Goal: Information Seeking & Learning: Learn about a topic

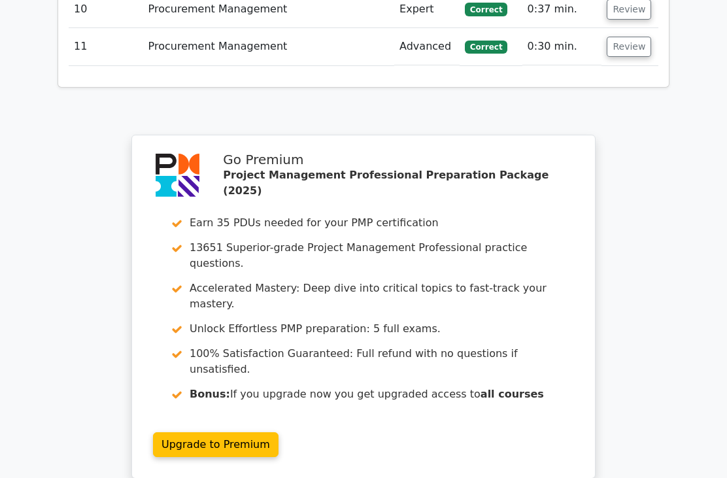
scroll to position [2277, 0]
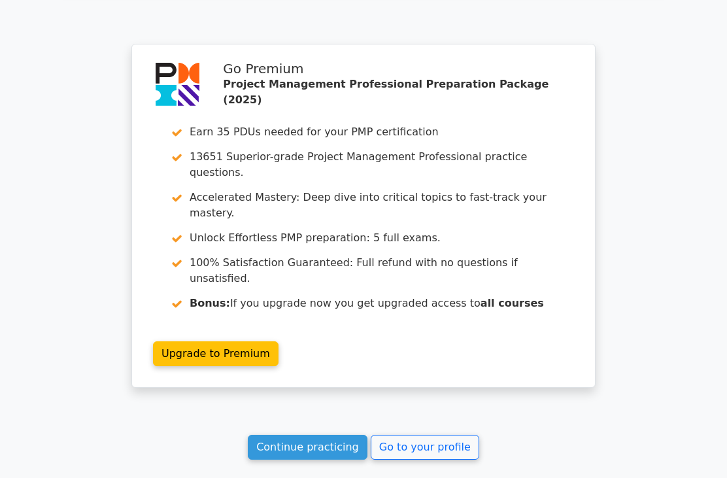
click at [332, 435] on link "Continue practicing" at bounding box center [308, 447] width 120 height 25
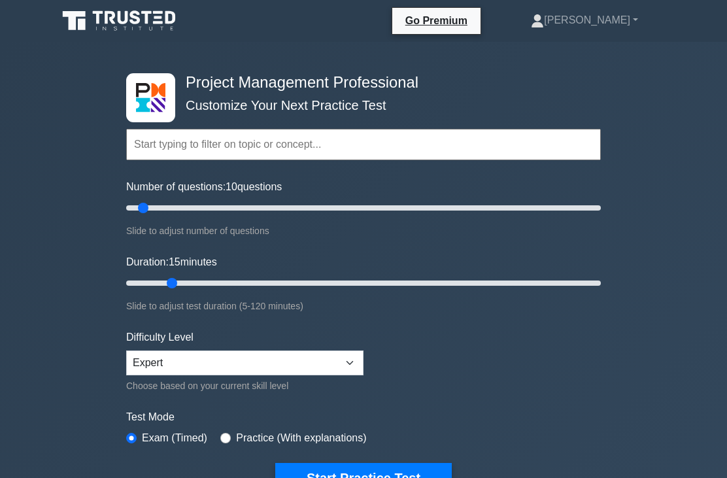
type input "15"
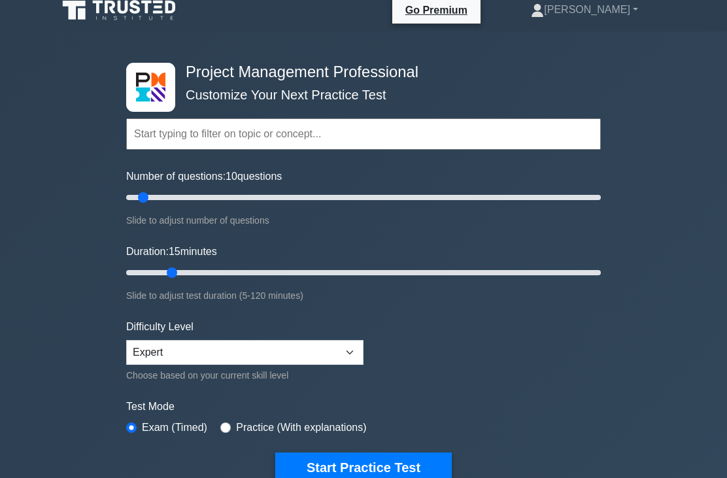
scroll to position [13, 0]
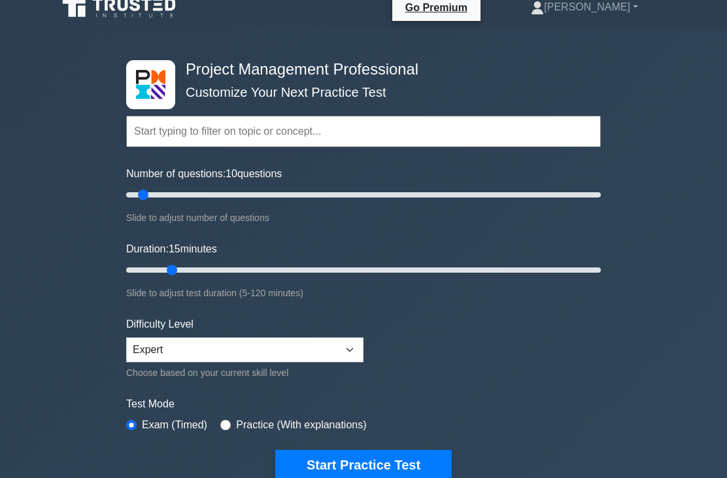
click at [381, 462] on button "Start Practice Test" at bounding box center [363, 465] width 177 height 30
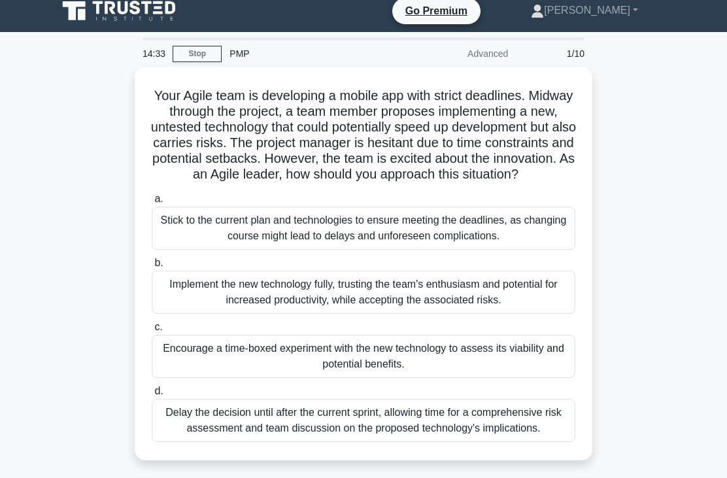
scroll to position [15, 0]
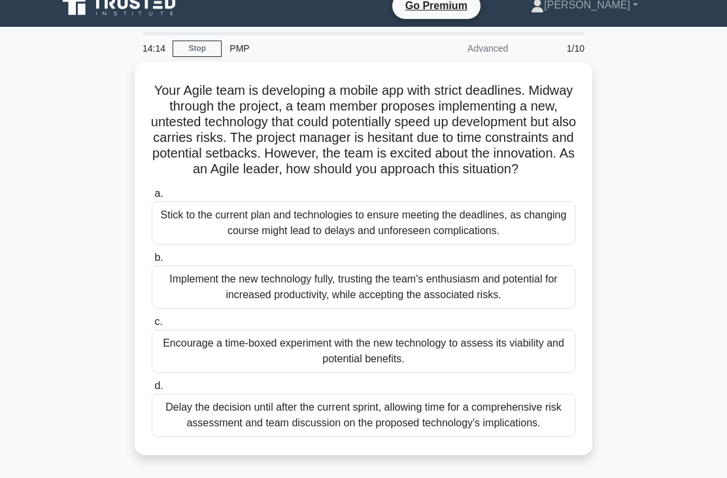
click at [309, 370] on div "Encourage a time-boxed experiment with the new technology to assess its viabili…" at bounding box center [364, 351] width 424 height 43
click at [152, 326] on input "c. Encourage a time-boxed experiment with the new technology to assess its viab…" at bounding box center [152, 322] width 0 height 9
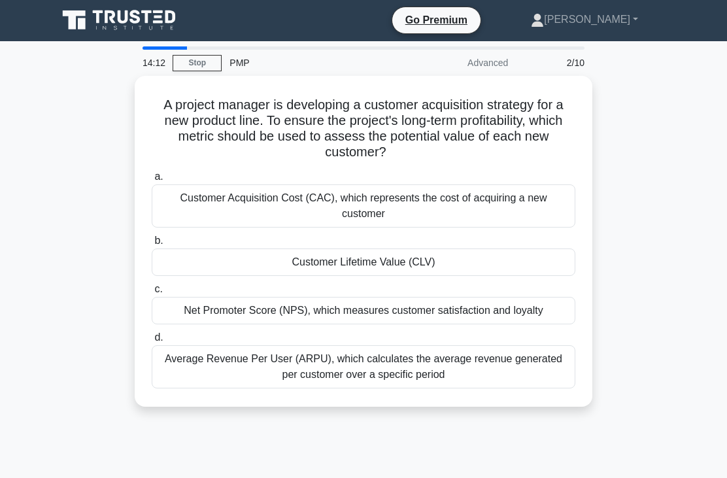
scroll to position [0, 0]
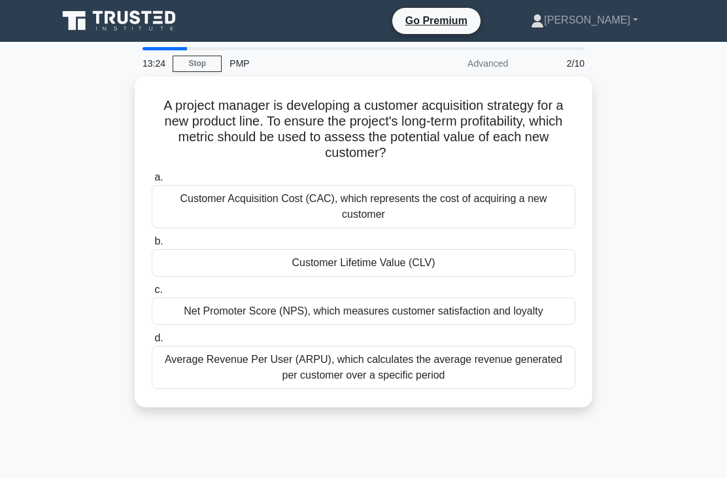
click at [366, 365] on div "Average Revenue Per User (ARPU), which calculates the average revenue generated…" at bounding box center [364, 367] width 424 height 43
click at [152, 343] on input "d. Average Revenue Per User (ARPU), which calculates the average revenue genera…" at bounding box center [152, 338] width 0 height 9
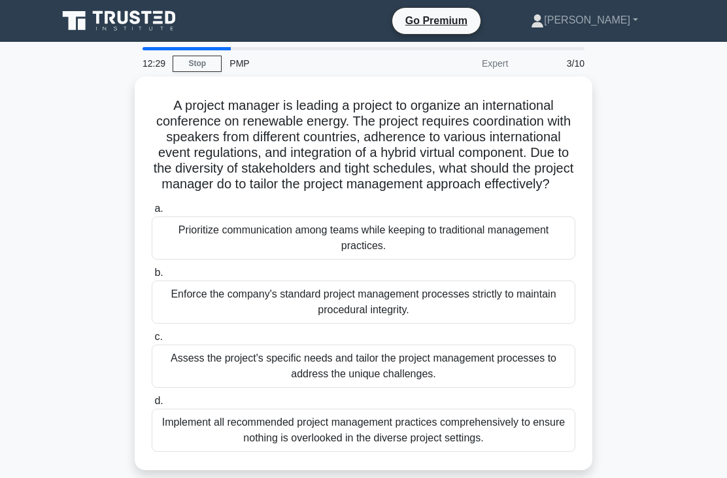
click at [530, 388] on div "Assess the project's specific needs and tailor the project management processes…" at bounding box center [364, 366] width 424 height 43
click at [152, 341] on input "c. Assess the project's specific needs and tailor the project management proces…" at bounding box center [152, 337] width 0 height 9
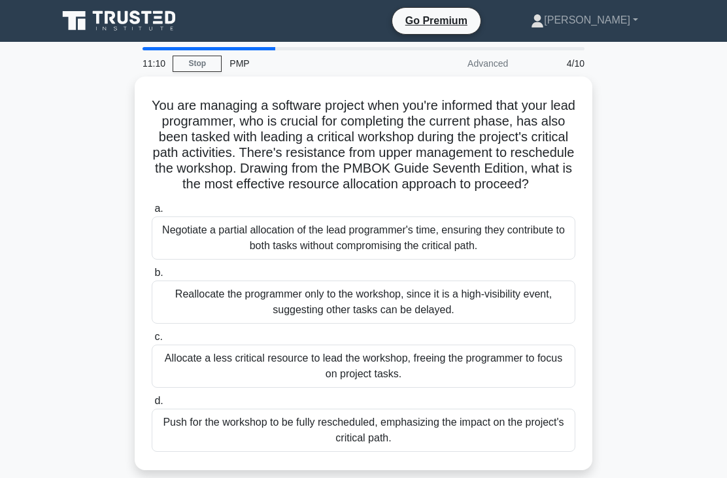
click at [512, 253] on div "Negotiate a partial allocation of the lead programmer's time, ensuring they con…" at bounding box center [364, 238] width 424 height 43
click at [152, 213] on input "a. Negotiate a partial allocation of the lead programmer's time, ensuring they …" at bounding box center [152, 209] width 0 height 9
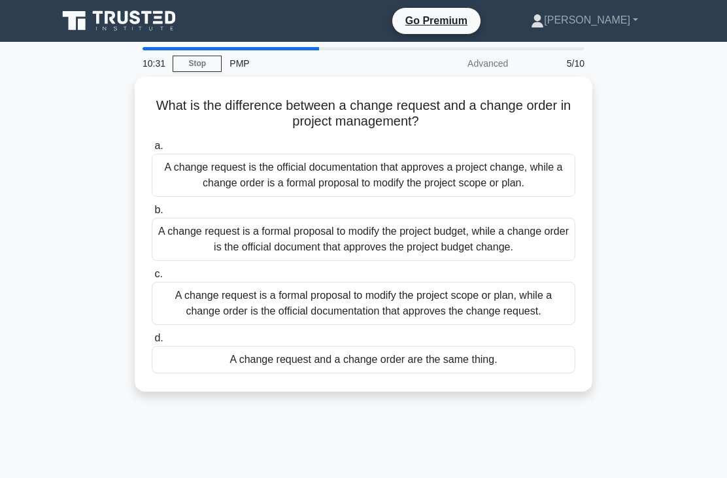
click at [345, 325] on div "A change request is a formal proposal to modify the project scope or plan, whil…" at bounding box center [364, 303] width 424 height 43
click at [152, 279] on input "c. A change request is a formal proposal to modify the project scope or plan, w…" at bounding box center [152, 274] width 0 height 9
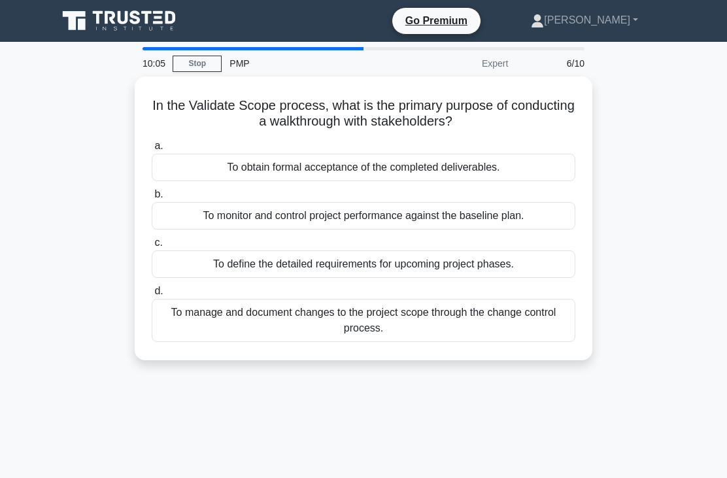
click at [306, 171] on div "To obtain formal acceptance of the completed deliverables." at bounding box center [364, 167] width 424 height 27
click at [152, 150] on input "a. To obtain formal acceptance of the completed deliverables." at bounding box center [152, 146] width 0 height 9
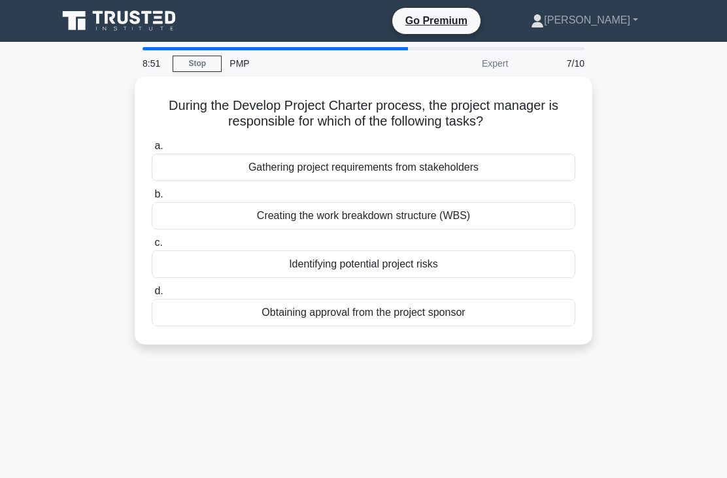
click at [362, 317] on div "Obtaining approval from the project sponsor" at bounding box center [364, 312] width 424 height 27
click at [152, 296] on input "d. Obtaining approval from the project sponsor" at bounding box center [152, 291] width 0 height 9
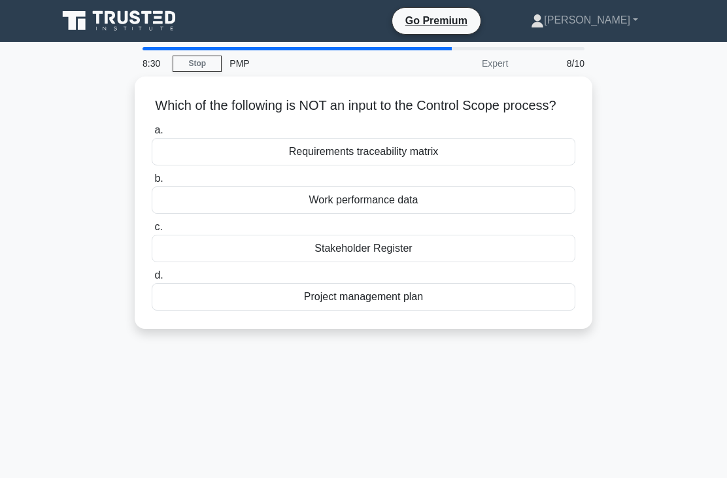
click at [359, 214] on div "Work performance data" at bounding box center [364, 199] width 424 height 27
click at [152, 183] on input "b. Work performance data" at bounding box center [152, 179] width 0 height 9
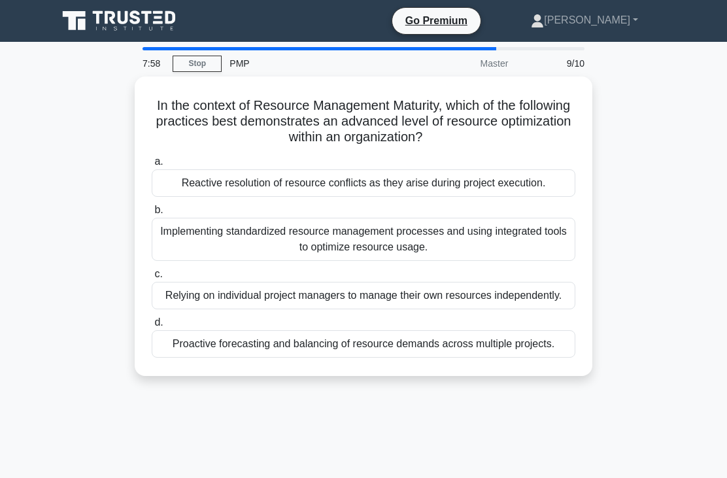
click at [282, 239] on div "Implementing standardized resource management processes and using integrated to…" at bounding box center [364, 239] width 424 height 43
click at [152, 215] on input "b. Implementing standardized resource management processes and using integrated…" at bounding box center [152, 210] width 0 height 9
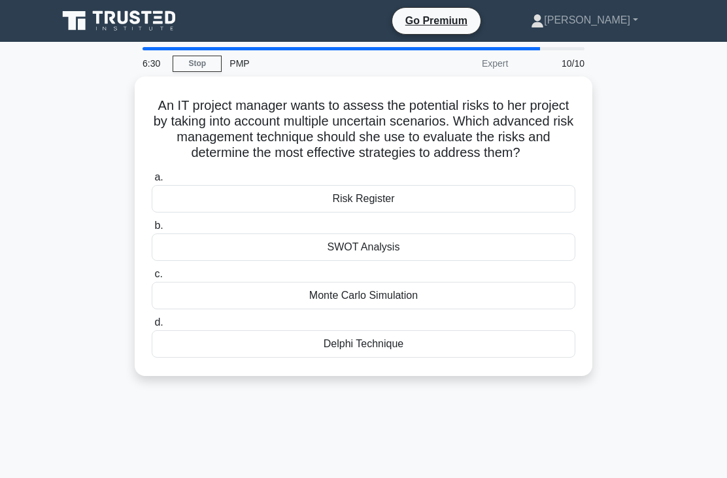
click at [364, 358] on div "Delphi Technique" at bounding box center [364, 343] width 424 height 27
click at [152, 327] on input "d. Delphi Technique" at bounding box center [152, 323] width 0 height 9
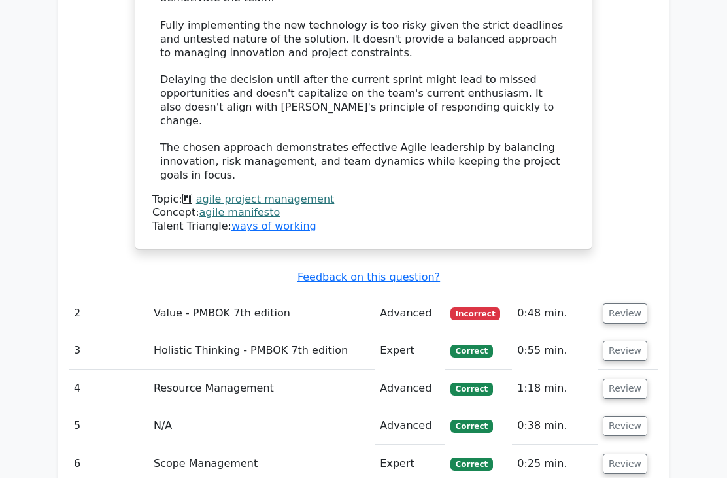
scroll to position [1838, 0]
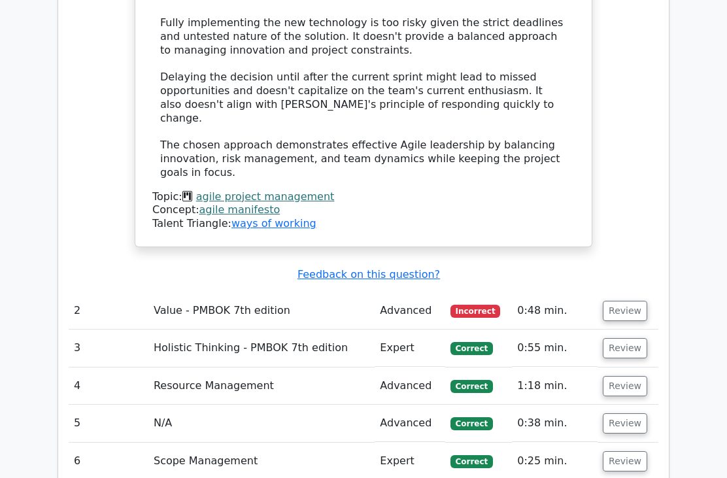
click at [626, 301] on button "Review" at bounding box center [625, 311] width 44 height 20
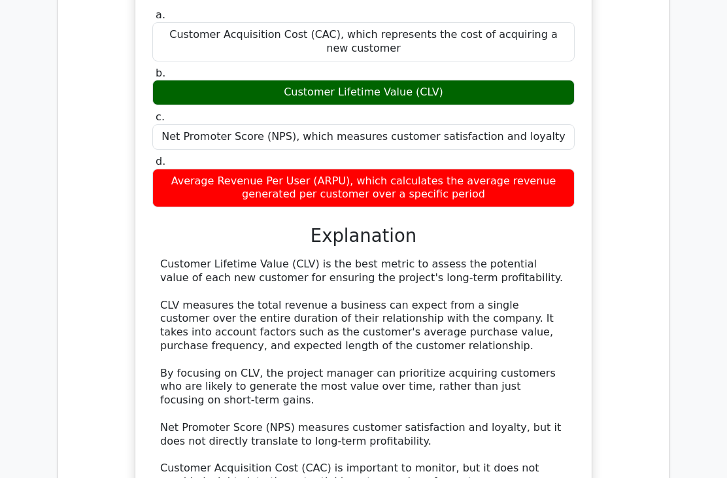
scroll to position [2251, 0]
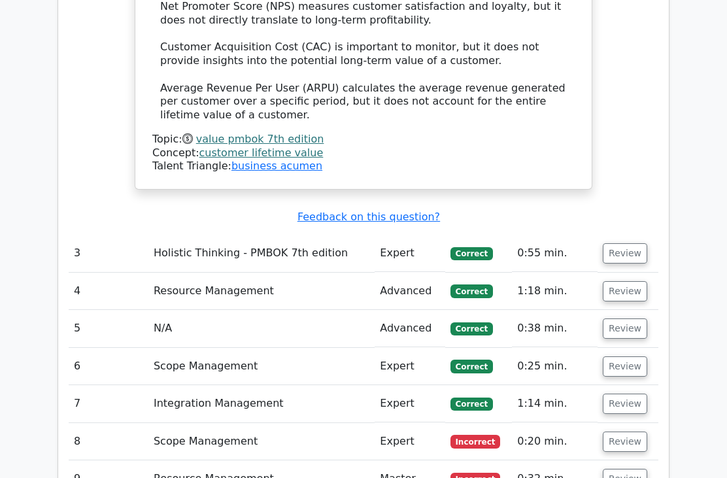
scroll to position [2673, 0]
click at [610, 243] on button "Review" at bounding box center [625, 253] width 44 height 20
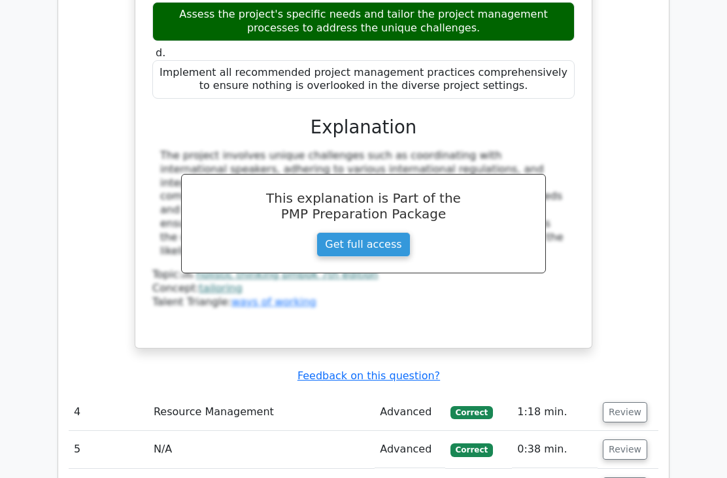
scroll to position [3262, 0]
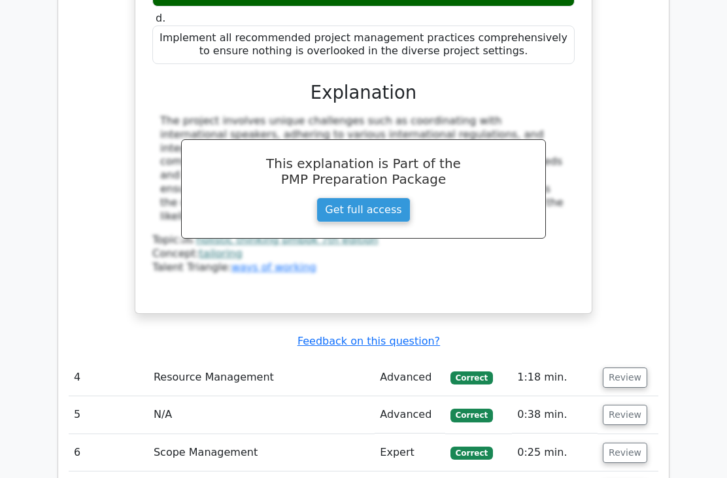
click at [622, 368] on button "Review" at bounding box center [625, 378] width 44 height 20
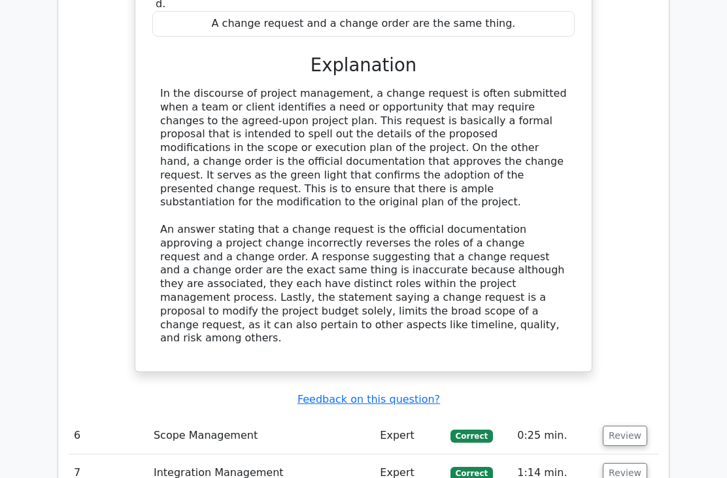
click at [631, 426] on button "Review" at bounding box center [625, 436] width 44 height 20
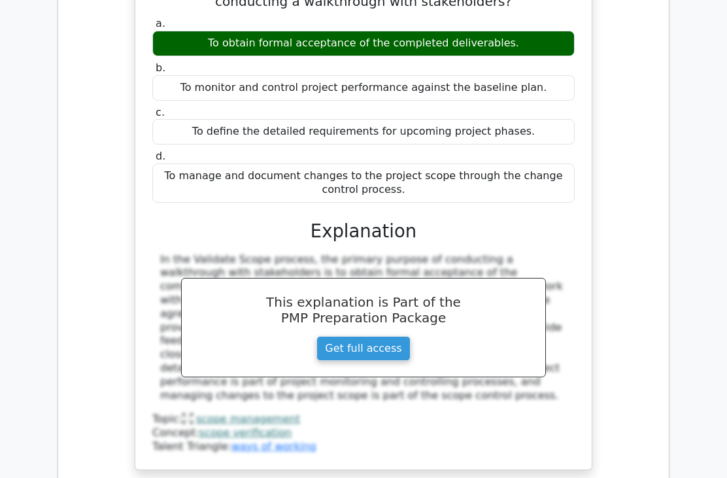
scroll to position [5334, 0]
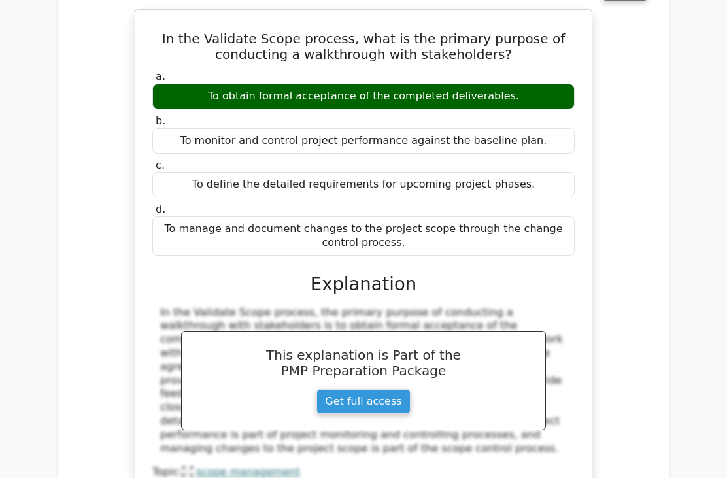
scroll to position [0, 0]
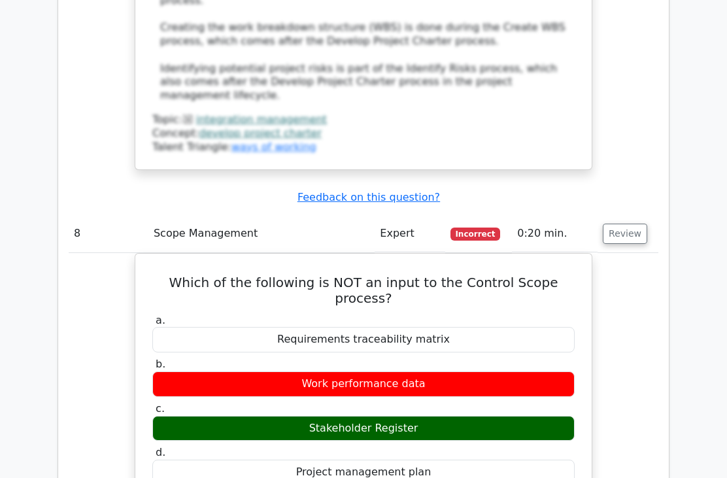
scroll to position [6278, 0]
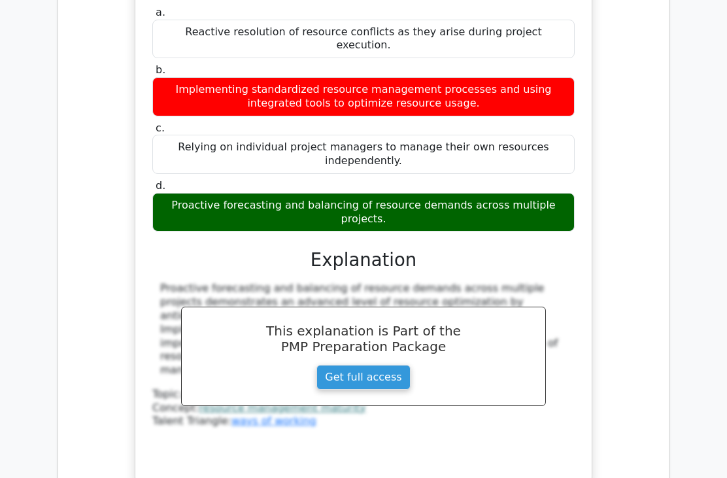
scroll to position [7158, 0]
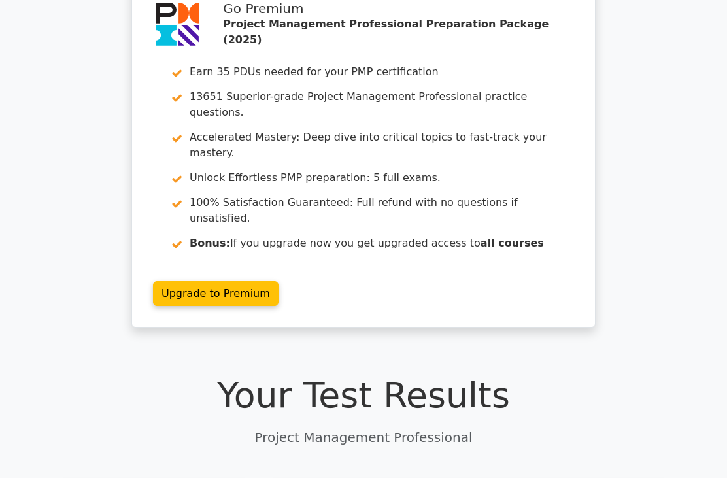
scroll to position [0, 0]
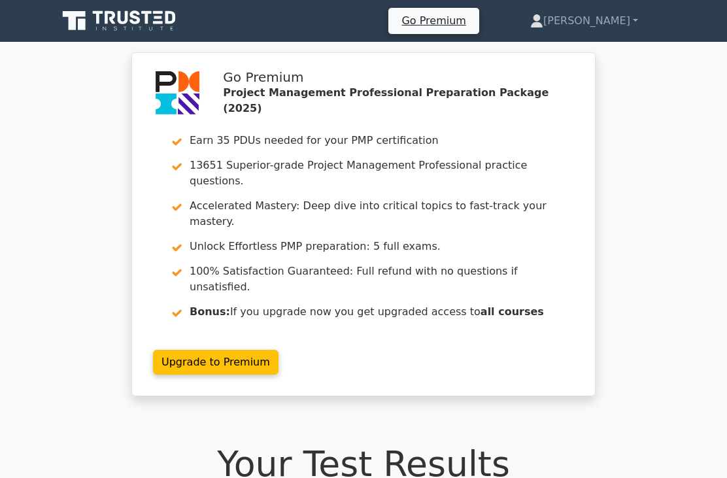
click at [624, 13] on link "[PERSON_NAME]" at bounding box center [584, 21] width 171 height 26
click at [603, 50] on link "Profile" at bounding box center [551, 51] width 103 height 21
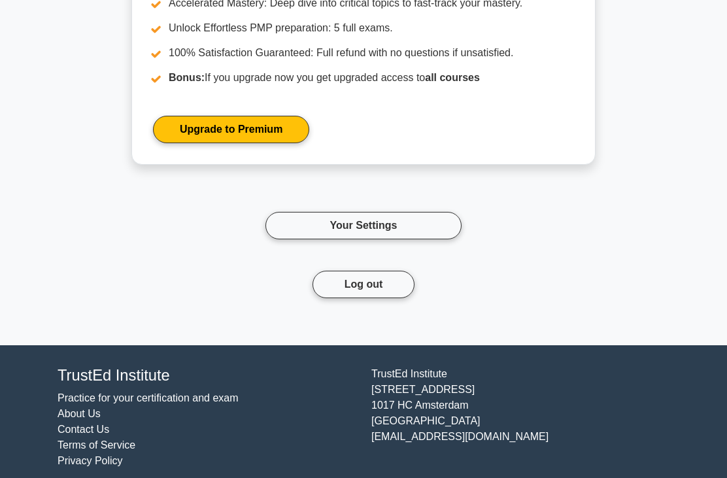
scroll to position [2219, 0]
